Goal: Consume media (video, audio)

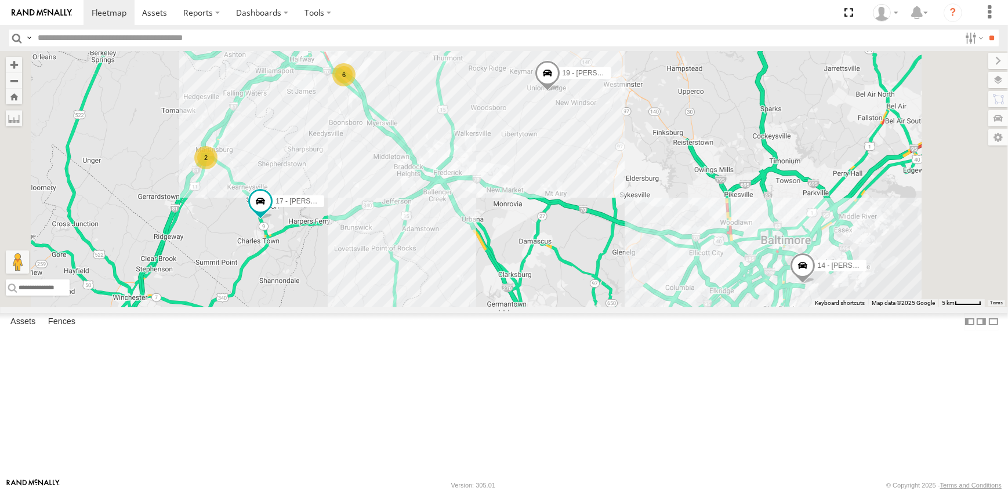
click at [0, 0] on link at bounding box center [0, 0] width 0 height 0
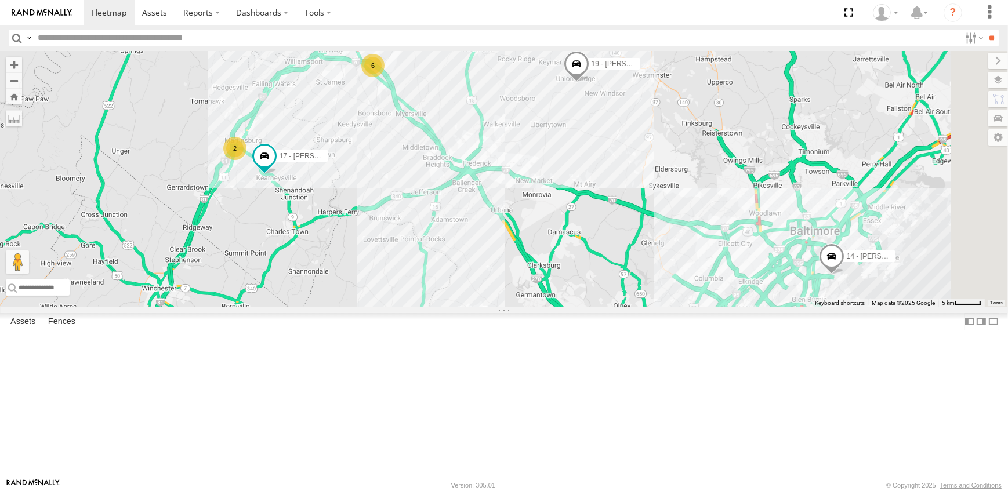
drag, startPoint x: 393, startPoint y: 404, endPoint x: 423, endPoint y: 394, distance: 31.7
click at [423, 307] on div "19 - MORGAN 2 17 - JEFF 14 - JERMAINE 6" at bounding box center [504, 179] width 1008 height 256
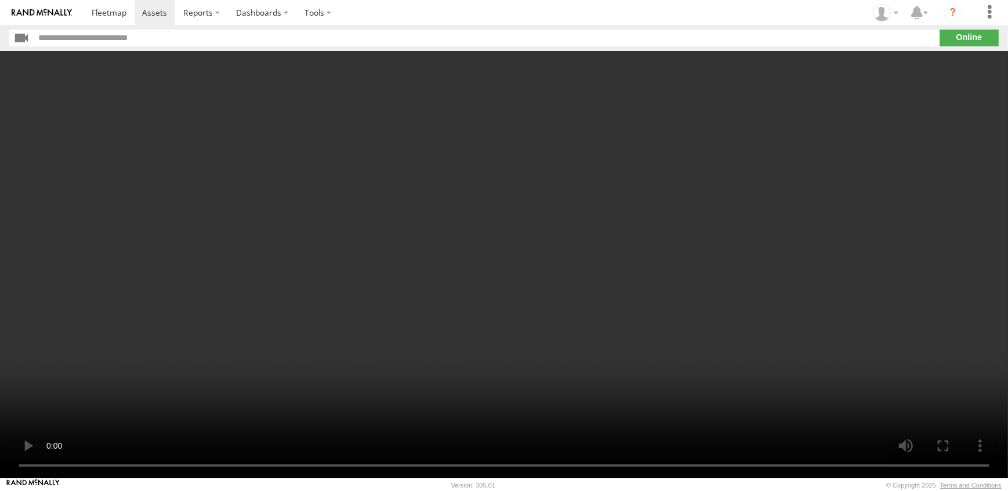
click at [1007, 335] on html at bounding box center [504, 245] width 1008 height 491
